Goal: Information Seeking & Learning: Learn about a topic

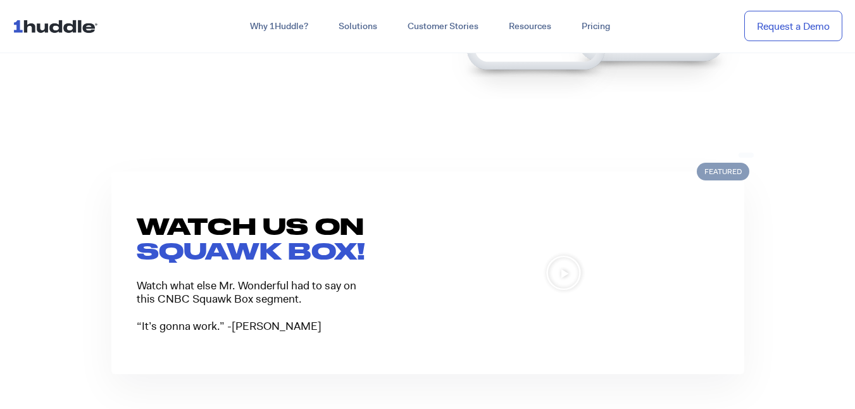
scroll to position [936, 0]
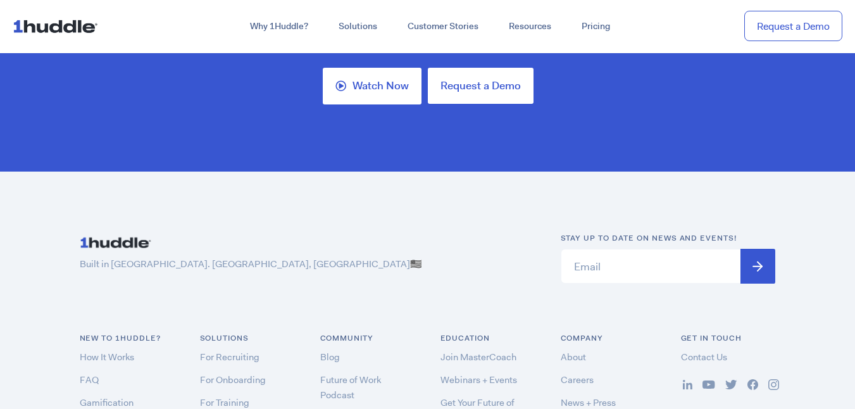
scroll to position [3745, 0]
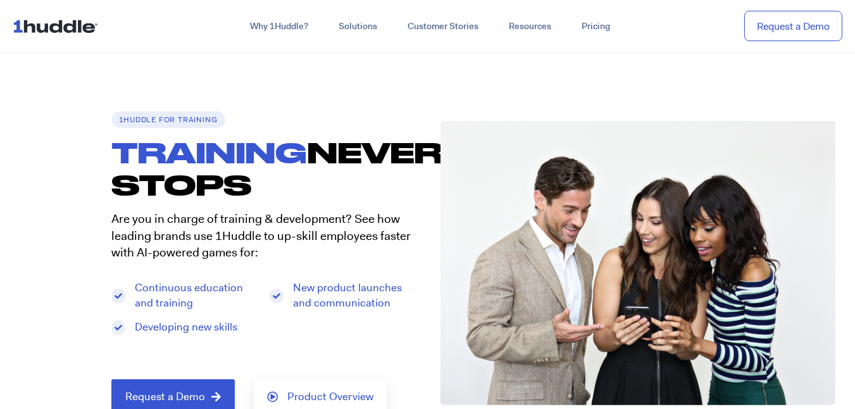
click at [25, 4] on nav "Why 1Huddle? How It Works Science of Learning Gamification What We Stand For FA…" at bounding box center [427, 26] width 855 height 53
click at [15, 1] on nav "Why 1Huddle? How It Works Science of Learning Gamification What We Stand For FA…" at bounding box center [427, 26] width 855 height 53
